Goal: Find contact information: Find contact information

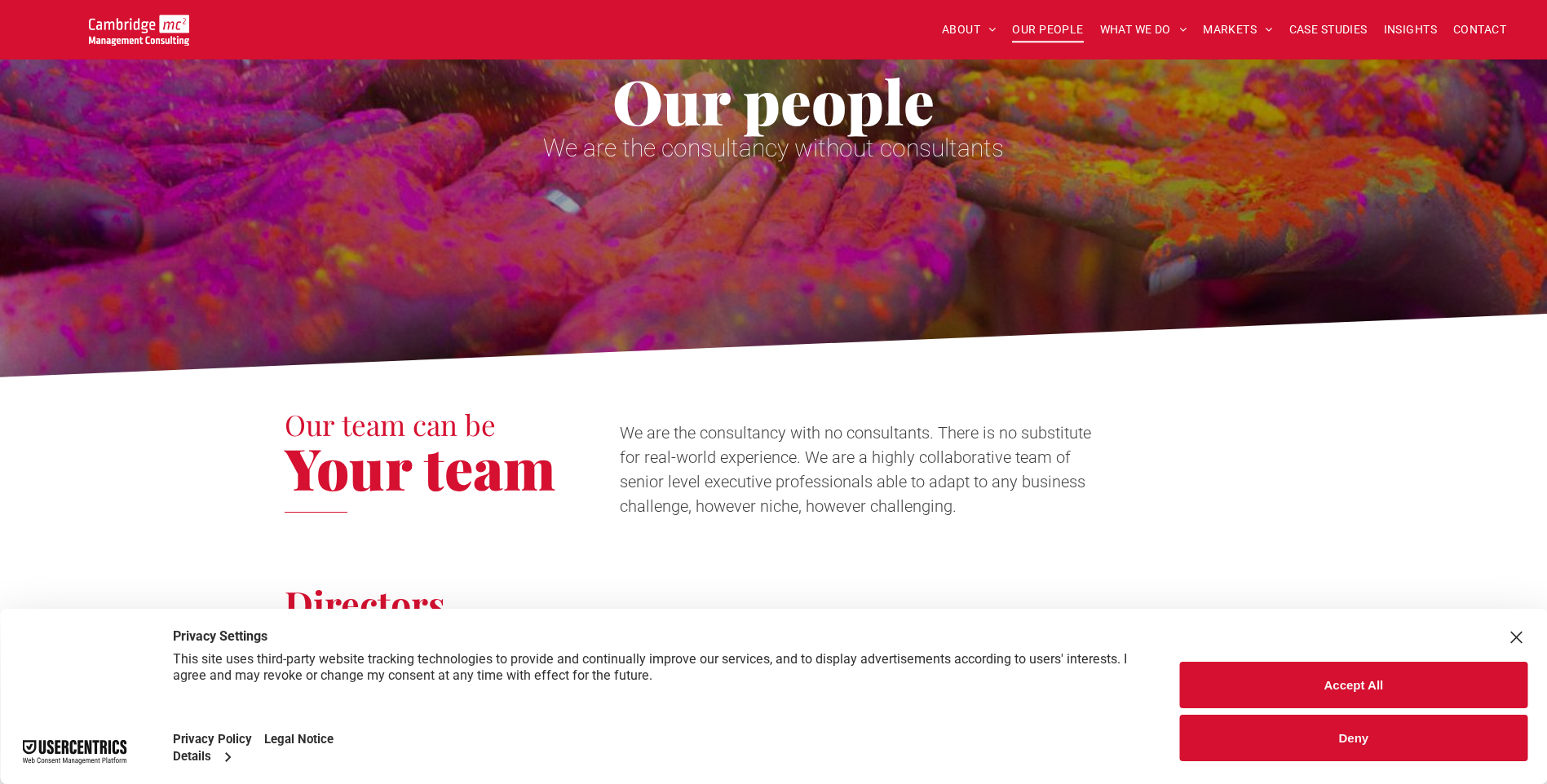
scroll to position [163, 0]
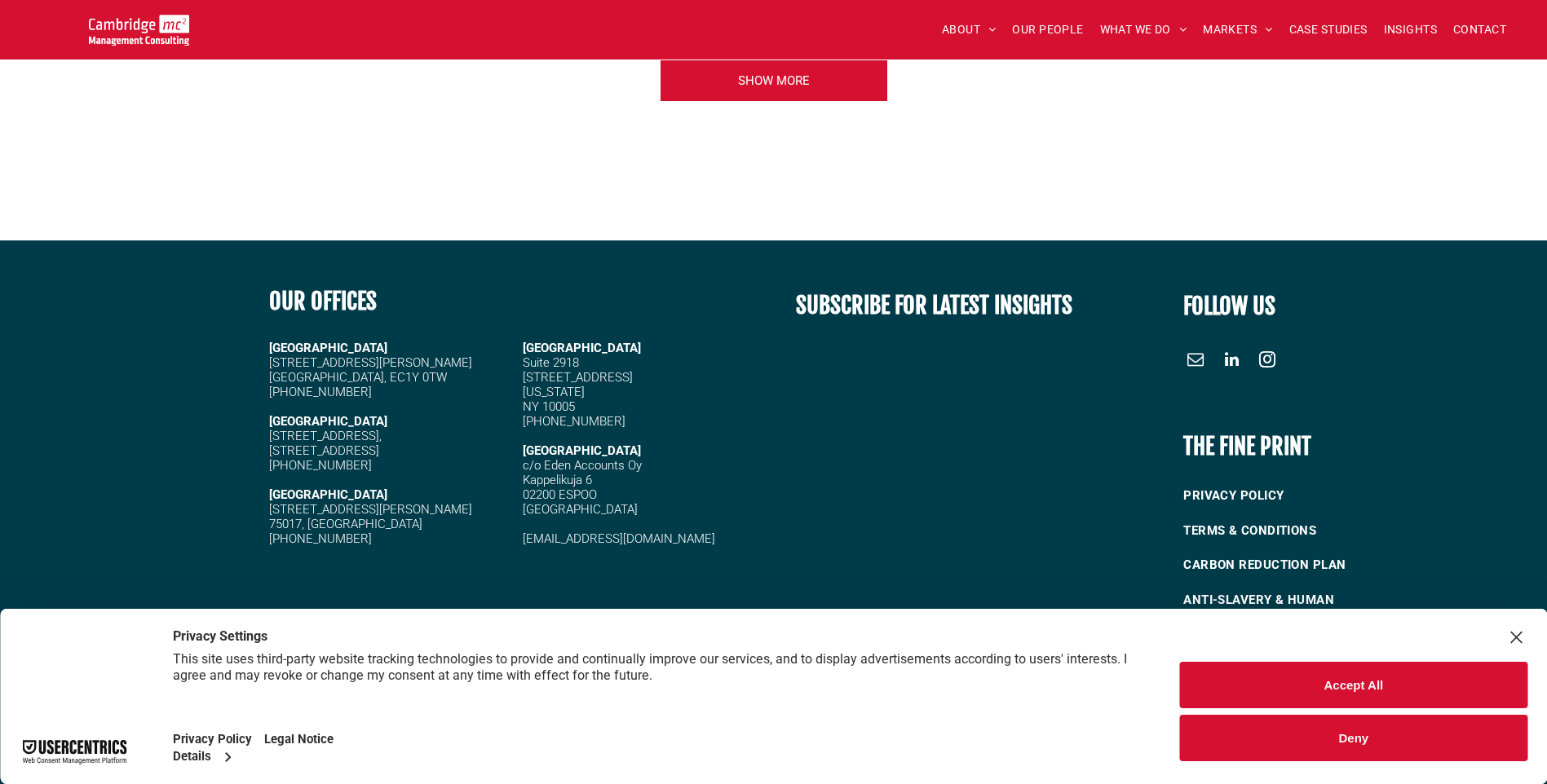
scroll to position [4294, 0]
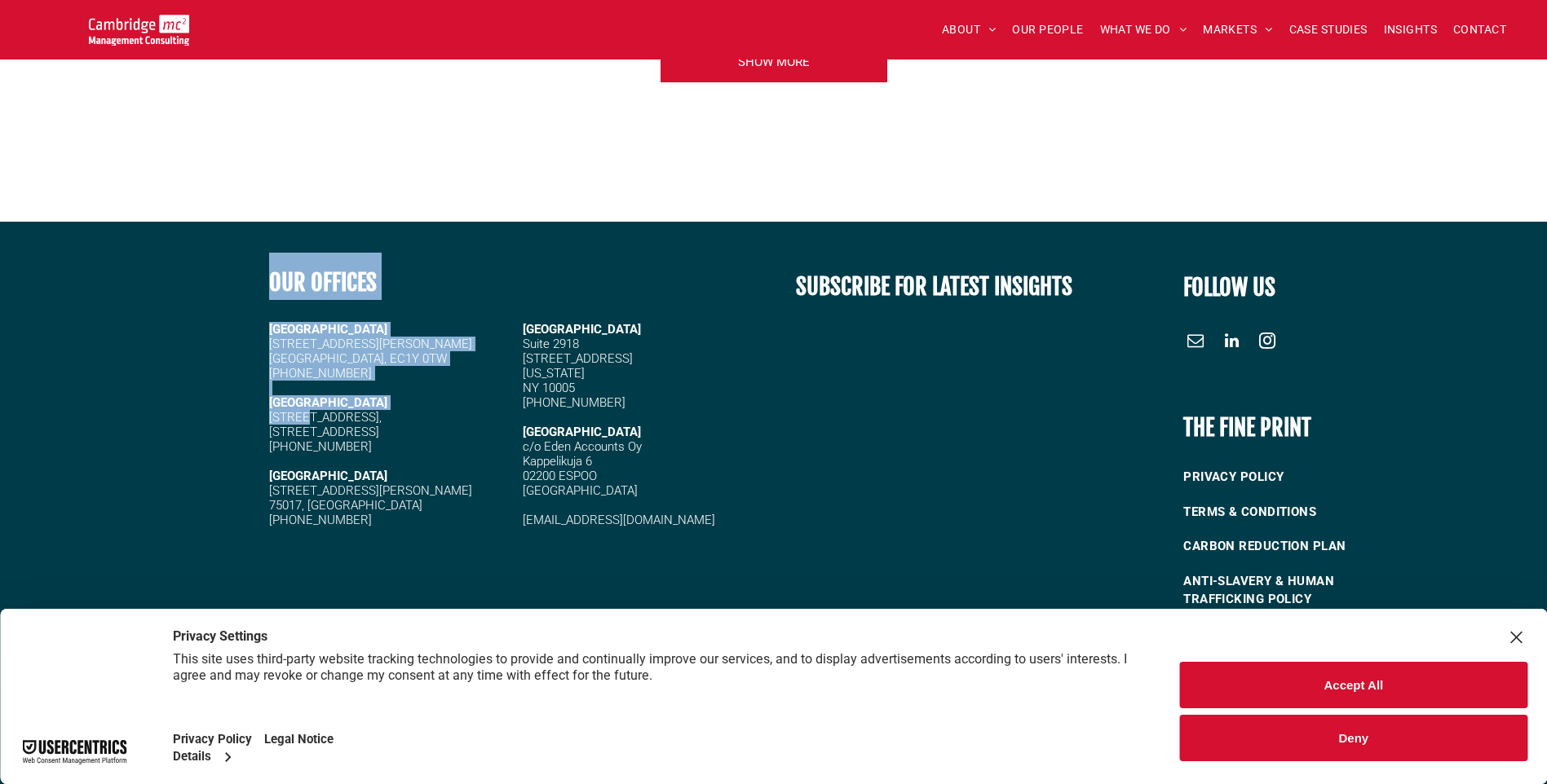
drag, startPoint x: 261, startPoint y: 388, endPoint x: 253, endPoint y: 385, distance: 8.5
click at [253, 385] on div "OUR OFFICES CAMBRIDGE 5 High Green, Cambridge, CB22 5EG +44 (0)1223 750335 LOND…" at bounding box center [773, 436] width 1547 height 371
drag, startPoint x: 253, startPoint y: 385, endPoint x: 388, endPoint y: 402, distance: 136.1
click at [387, 410] on h5 "[STREET_ADDRESS]," at bounding box center [388, 417] width 239 height 15
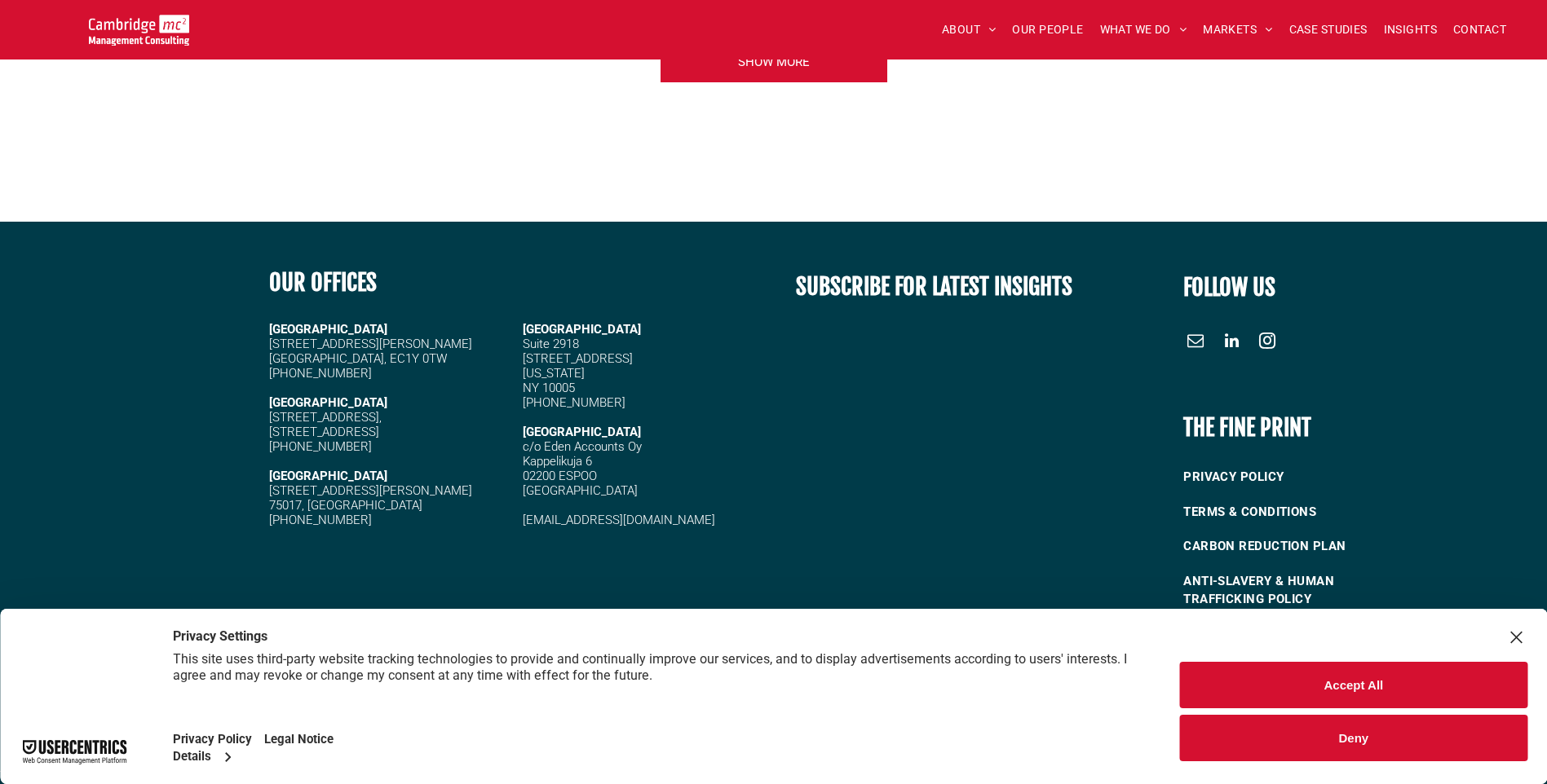
drag, startPoint x: 386, startPoint y: 409, endPoint x: 265, endPoint y: 367, distance: 128.1
click at [265, 367] on div "OUR OFFICES CAMBRIDGE 5 High Green, Cambridge, CB22 5EG +44 (0)1223 750335 LOND…" at bounding box center [515, 436] width 516 height 371
copy div "CAMBRIDGE 5 High Green, Cambridge, CB22 5EG"
